Goal: Find specific page/section: Find specific page/section

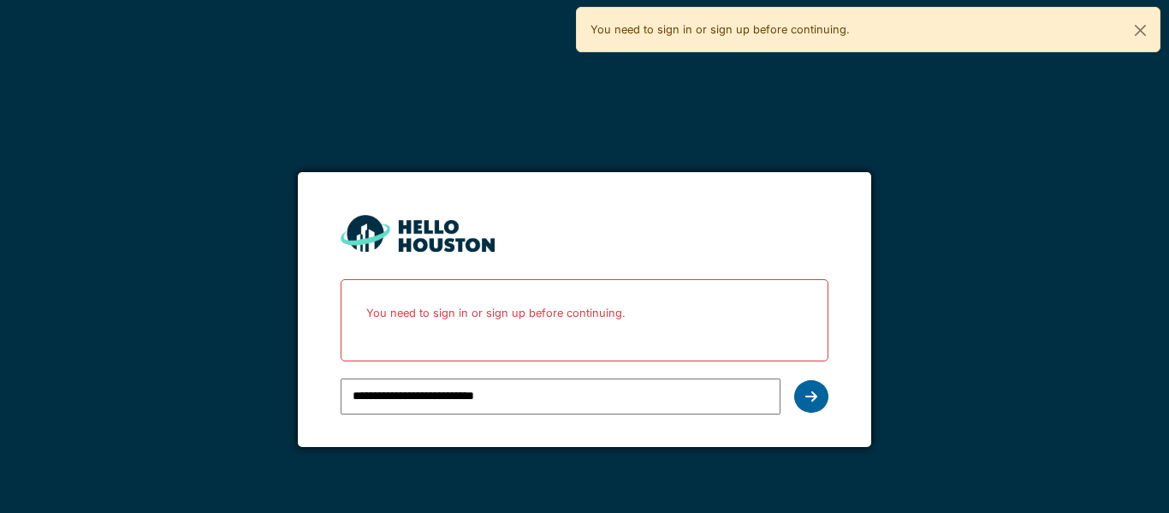
click at [804, 390] on div at bounding box center [811, 396] width 34 height 33
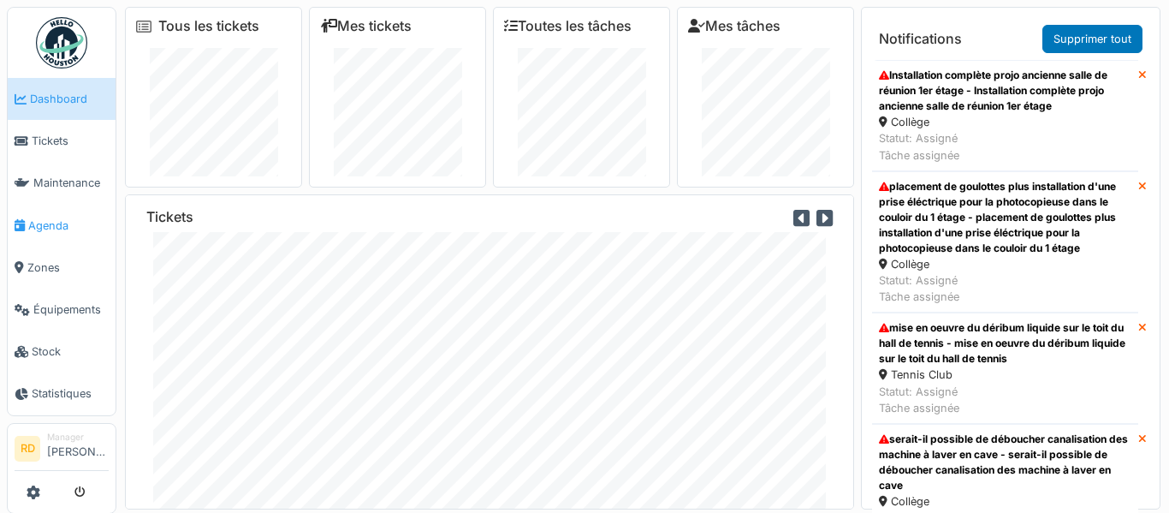
click at [51, 225] on span "Agenda" at bounding box center [68, 225] width 80 height 16
